Goal: Use online tool/utility

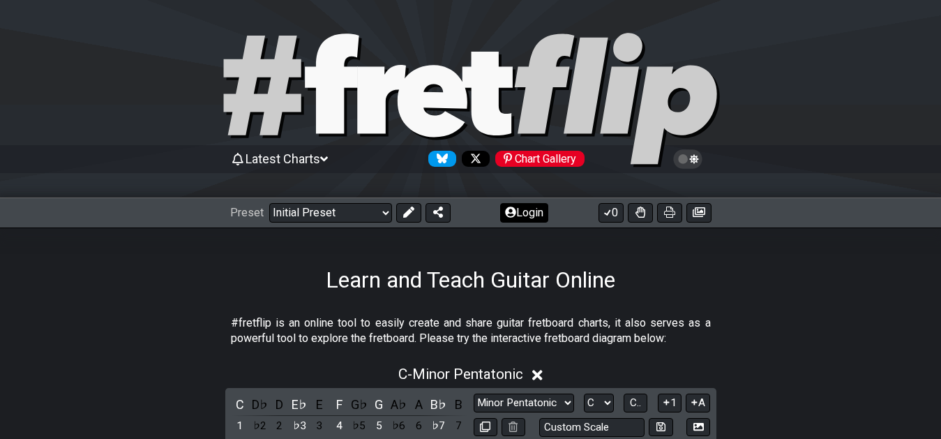
click at [522, 216] on button "Login" at bounding box center [524, 213] width 48 height 20
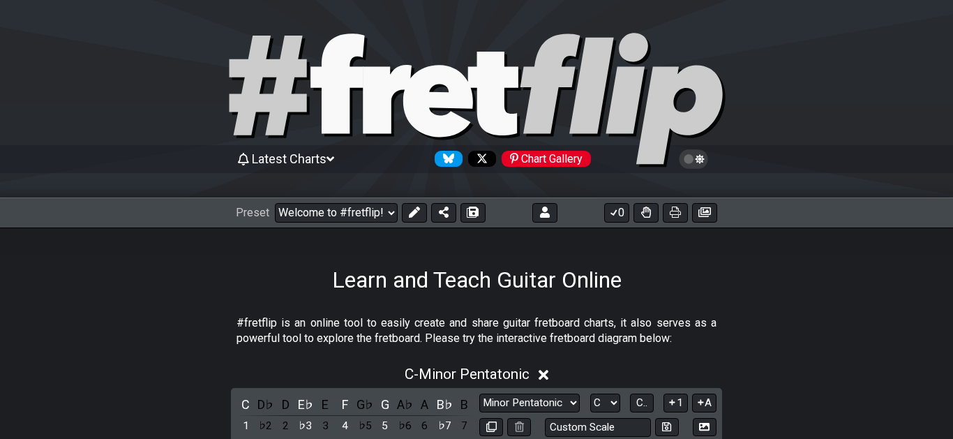
select select "C"
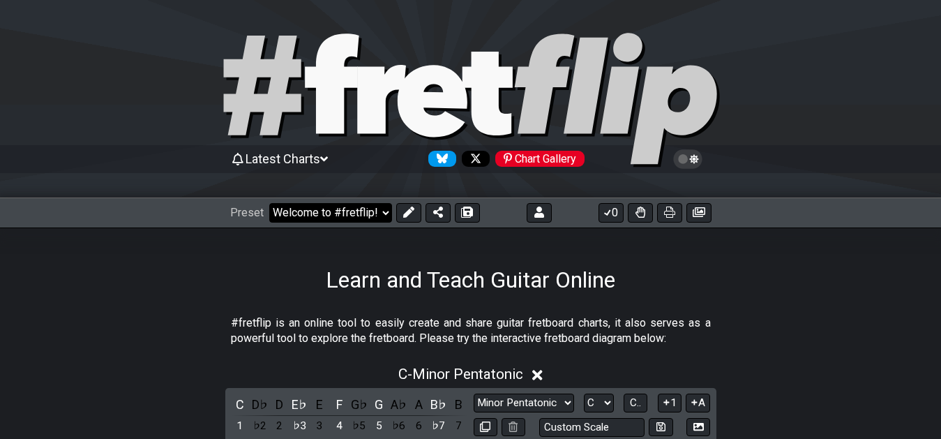
click at [385, 215] on select "Welcome to #fretflip! Initial Preset Custom Preset 7th Chord Arpeggios Template…" at bounding box center [330, 213] width 123 height 20
click option "7th Chord Arpeggios" at bounding box center [0, 0] width 0 height 0
select select "/welcome"
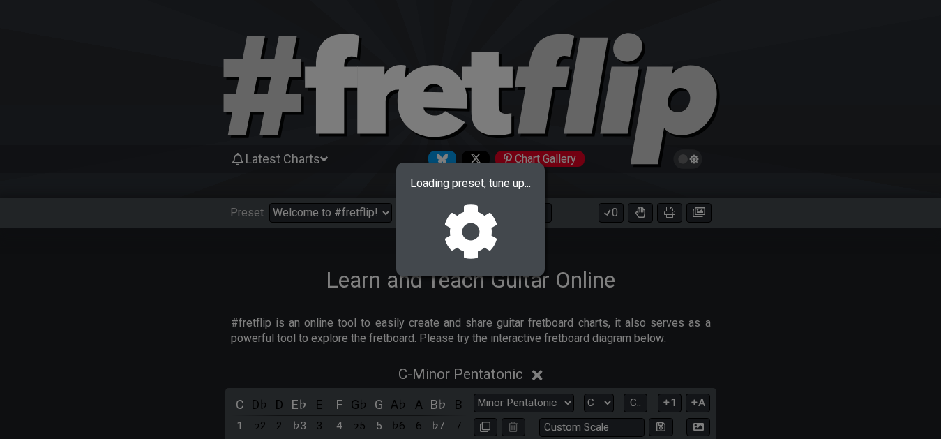
select select "F"
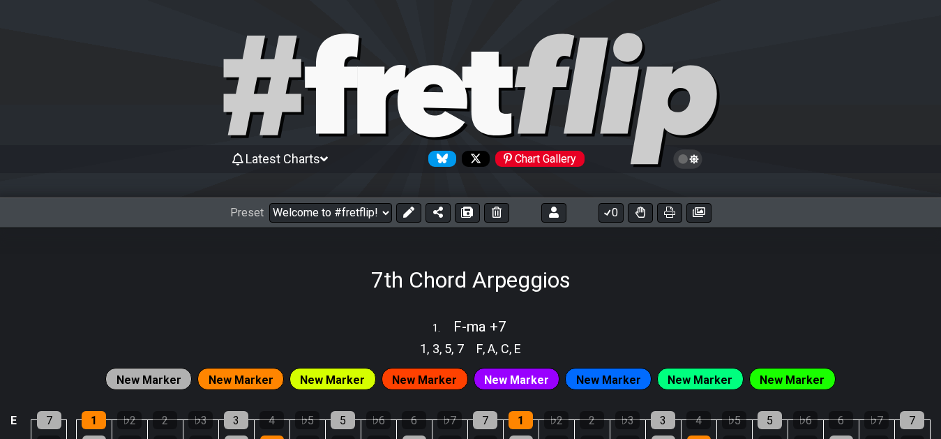
select select "/02F9A7NK"
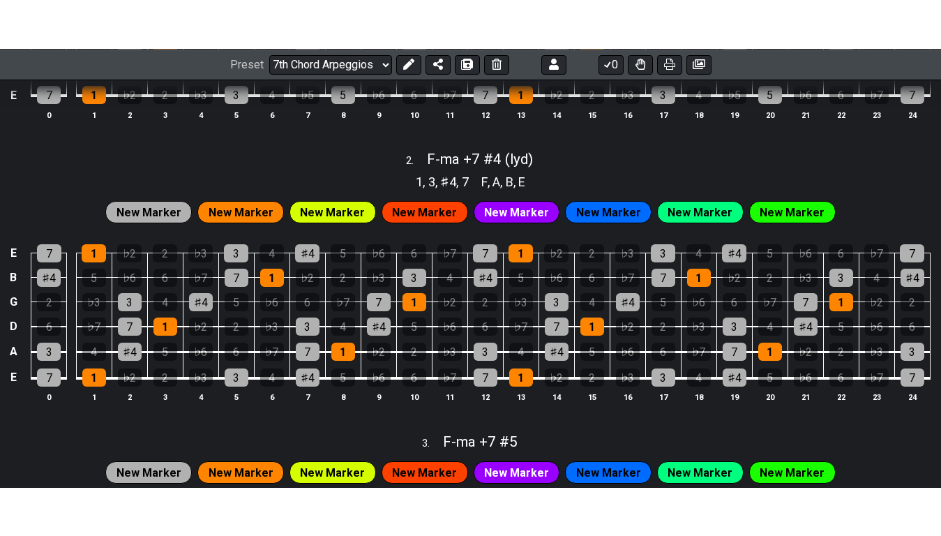
scroll to position [569, 0]
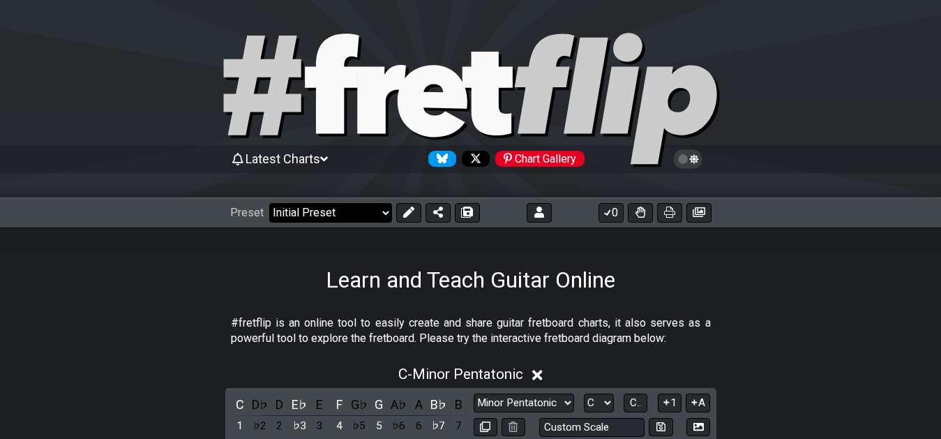
click at [269, 203] on select "Welcome to #fretflip! Initial Preset Custom Preset 7th Chord Arpeggios Template…" at bounding box center [330, 213] width 123 height 20
click option "XXX-01" at bounding box center [0, 0] width 0 height 0
select select "/welcome"
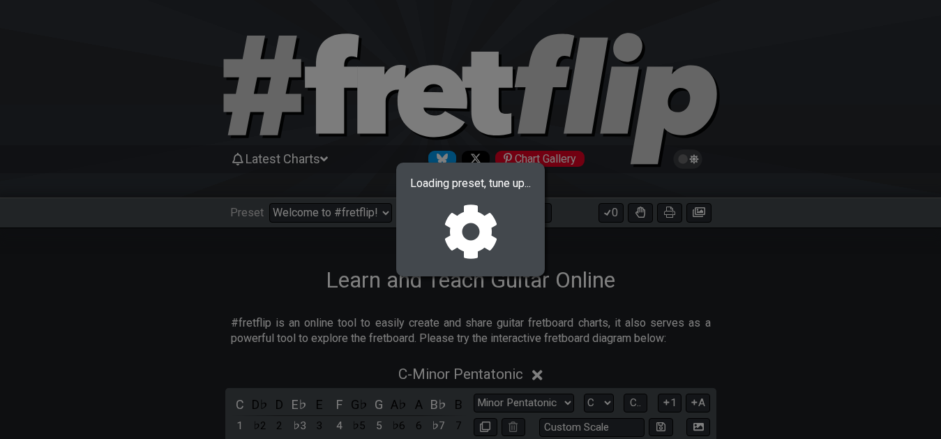
select select "F"
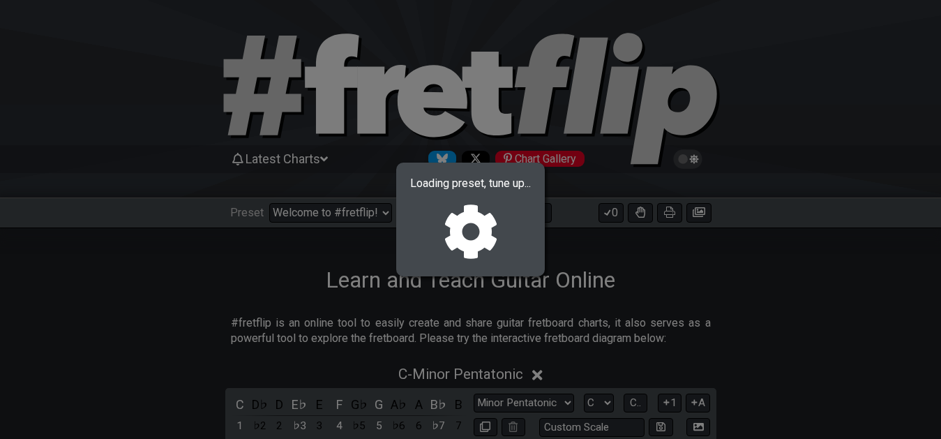
select select "F"
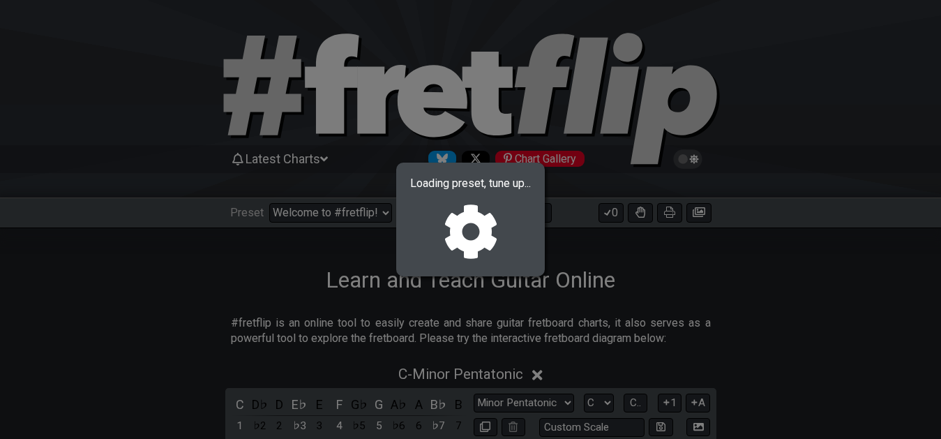
select select "F"
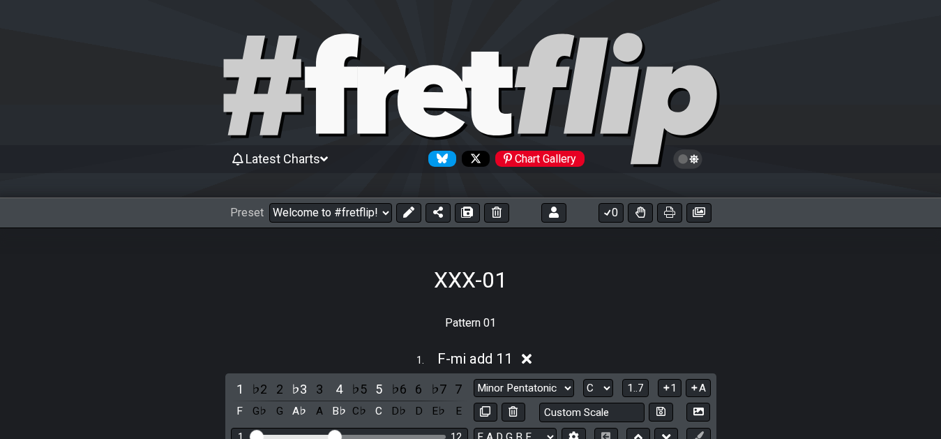
select select "/02YWF79B"
select select "mi add 11"
select select "F"
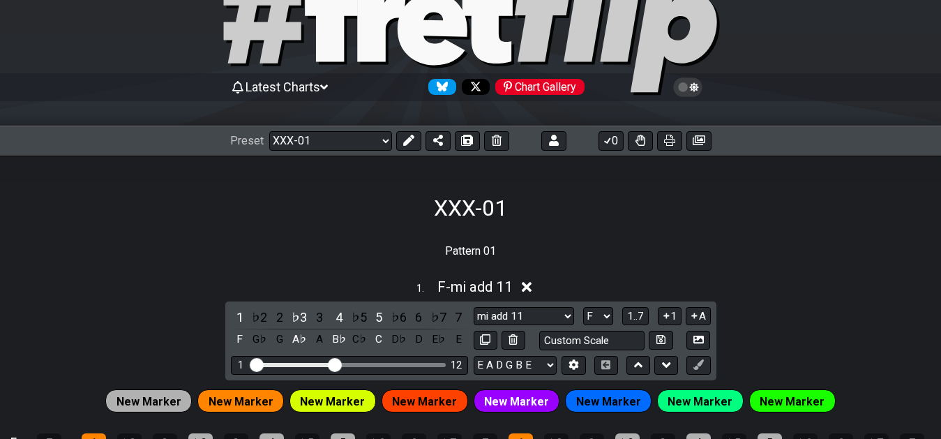
scroll to position [71, 0]
